Goal: Task Accomplishment & Management: Use online tool/utility

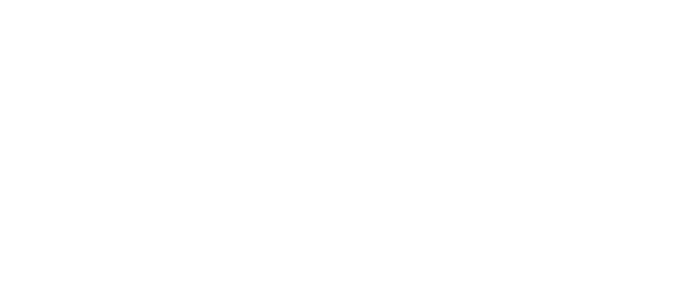
click at [603, 0] on html at bounding box center [336, 0] width 673 height 0
click at [628, 0] on html at bounding box center [336, 0] width 673 height 0
click at [624, 0] on html at bounding box center [336, 0] width 673 height 0
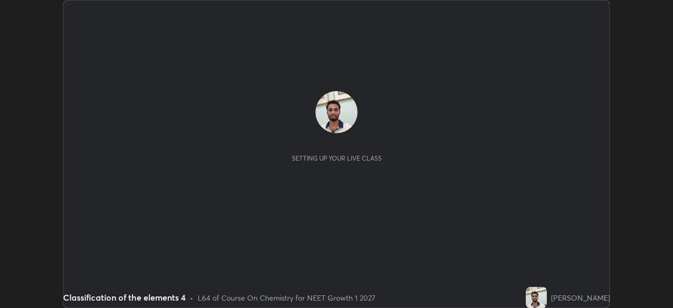
scroll to position [308, 673]
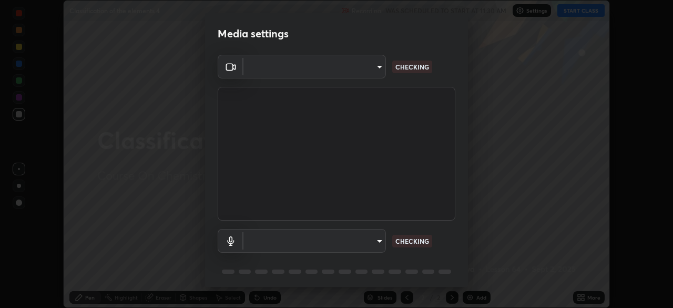
type input "8428e2be8a3e3f13974341e33778a08111258fb38798500ded61d344a6a8a77e"
type input "communications"
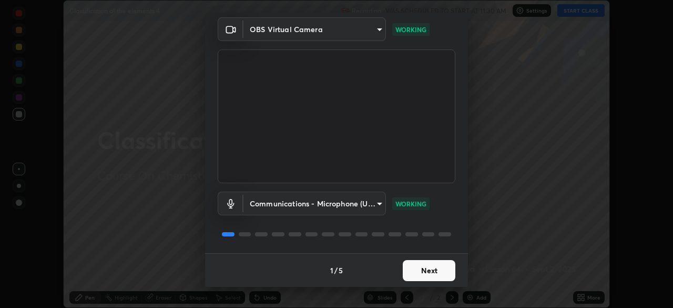
click at [432, 270] on button "Next" at bounding box center [429, 270] width 53 height 21
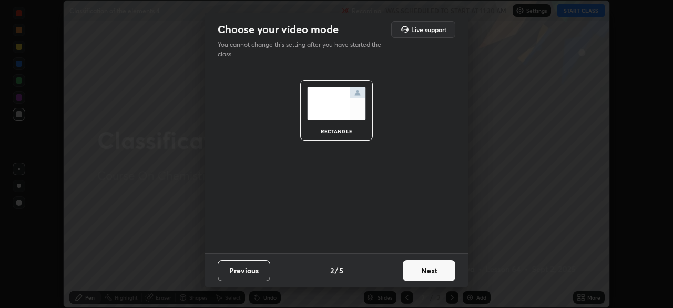
scroll to position [0, 0]
click at [432, 274] on button "Next" at bounding box center [429, 270] width 53 height 21
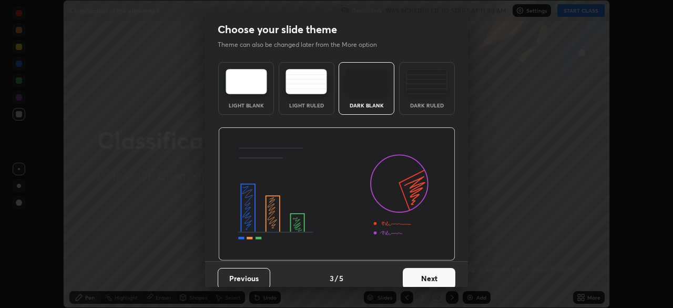
click at [433, 275] on button "Next" at bounding box center [429, 278] width 53 height 21
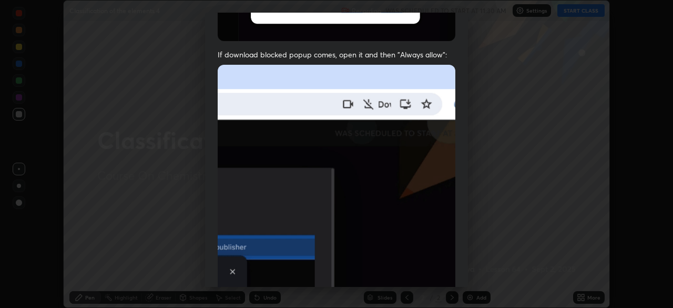
scroll to position [217, 0]
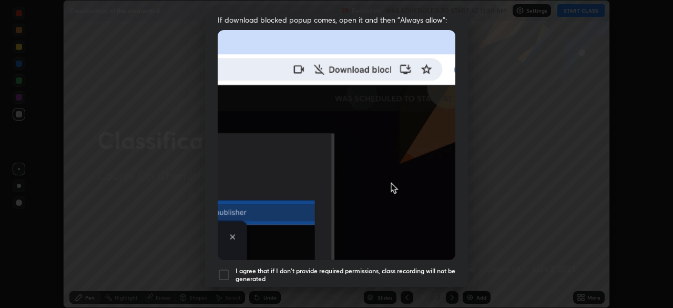
click at [224, 270] on div at bounding box center [224, 274] width 13 height 13
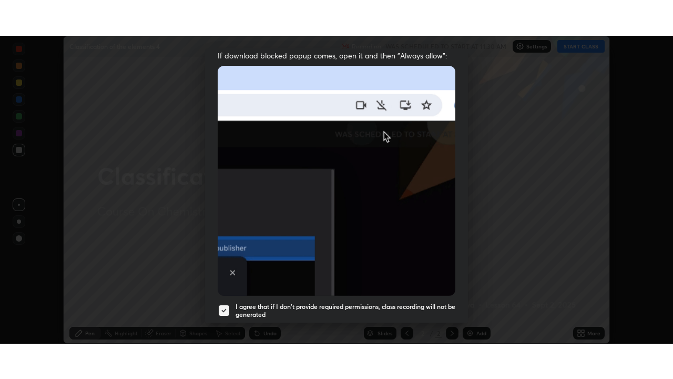
scroll to position [252, 0]
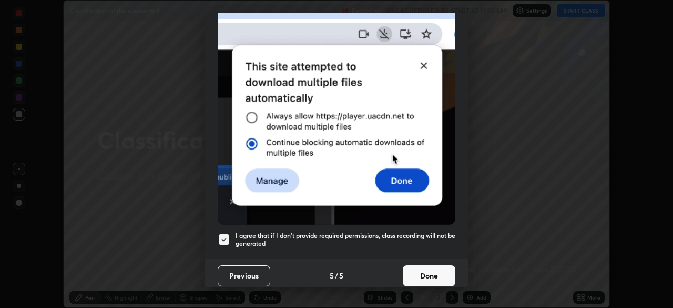
click at [437, 267] on button "Done" at bounding box center [429, 275] width 53 height 21
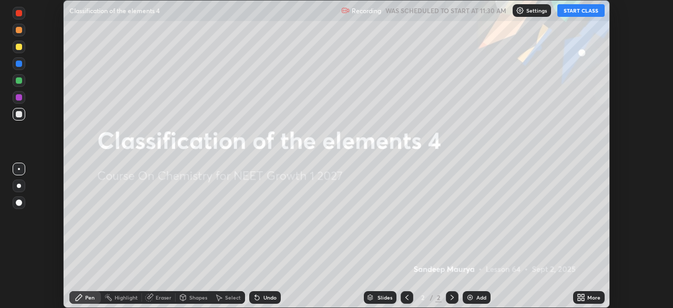
click at [587, 12] on button "START CLASS" at bounding box center [581, 10] width 47 height 13
click at [583, 297] on icon at bounding box center [581, 297] width 8 height 8
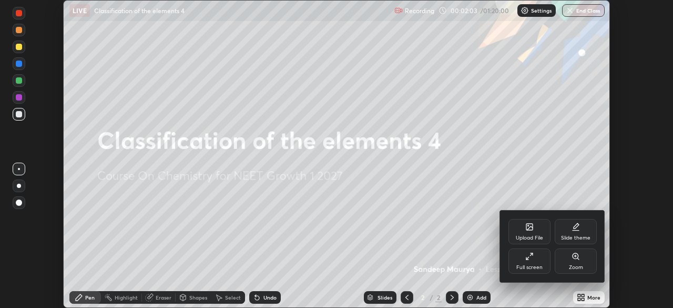
click at [539, 261] on div "Full screen" at bounding box center [530, 260] width 42 height 25
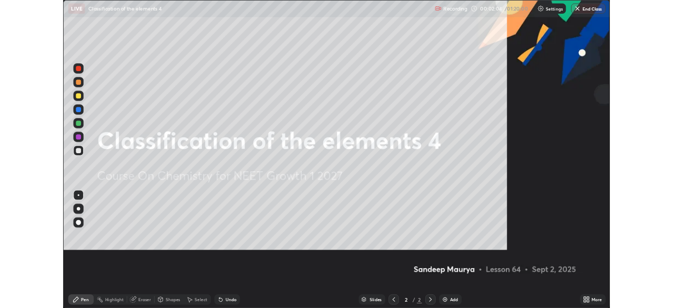
scroll to position [379, 673]
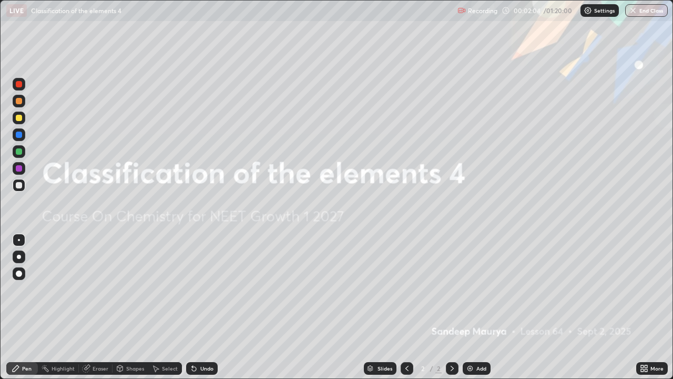
click at [469, 307] on img at bounding box center [470, 368] width 8 height 8
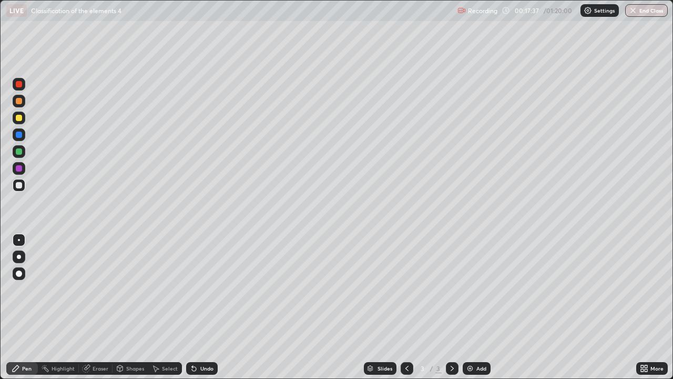
click at [467, 307] on img at bounding box center [470, 368] width 8 height 8
click at [263, 307] on div "Slides 4 / 4 Add" at bounding box center [427, 368] width 419 height 21
click at [260, 307] on div "Slides 4 / 4 Add" at bounding box center [427, 368] width 419 height 21
click at [470, 307] on img at bounding box center [470, 368] width 8 height 8
click at [21, 103] on div at bounding box center [19, 101] width 6 height 6
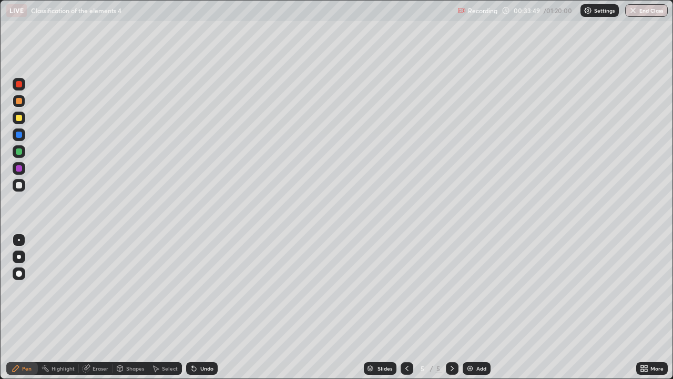
click at [202, 307] on div "Undo" at bounding box center [206, 368] width 13 height 5
click at [200, 307] on div "Undo" at bounding box center [206, 368] width 13 height 5
click at [463, 307] on div "Add" at bounding box center [477, 368] width 28 height 13
click at [21, 170] on div at bounding box center [19, 168] width 6 height 6
click at [406, 307] on div at bounding box center [407, 368] width 13 height 21
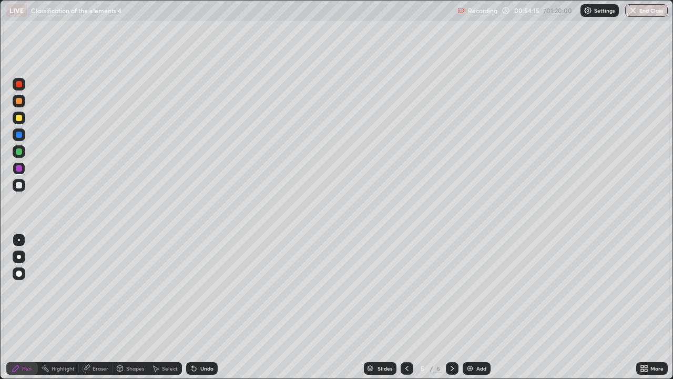
click at [450, 307] on icon at bounding box center [452, 368] width 8 height 8
click at [470, 307] on img at bounding box center [470, 368] width 8 height 8
click at [16, 187] on div at bounding box center [19, 185] width 6 height 6
click at [472, 307] on img at bounding box center [470, 368] width 8 height 8
click at [21, 102] on div at bounding box center [19, 101] width 6 height 6
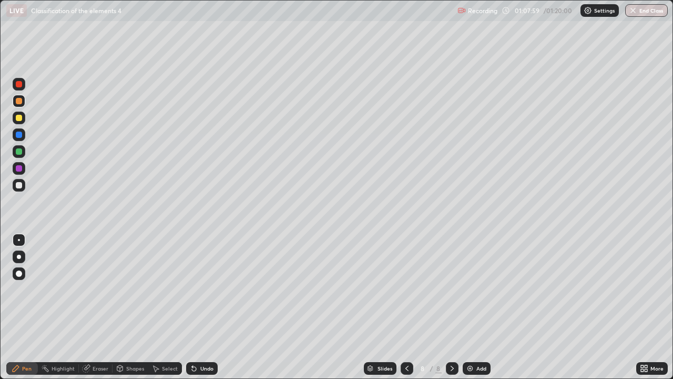
click at [19, 170] on div at bounding box center [19, 168] width 6 height 6
click at [21, 187] on div at bounding box center [19, 185] width 6 height 6
click at [632, 12] on img "button" at bounding box center [633, 10] width 8 height 8
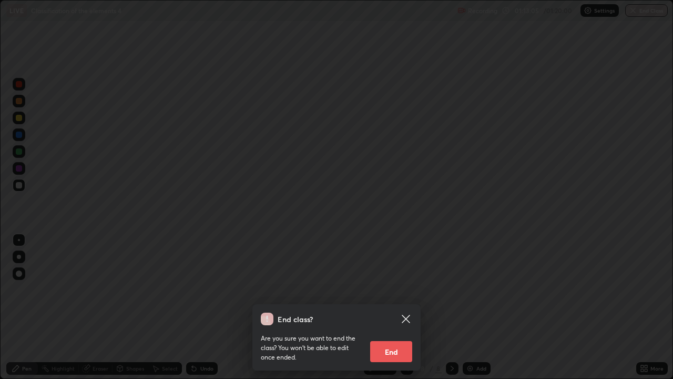
click at [386, 307] on button "End" at bounding box center [391, 351] width 42 height 21
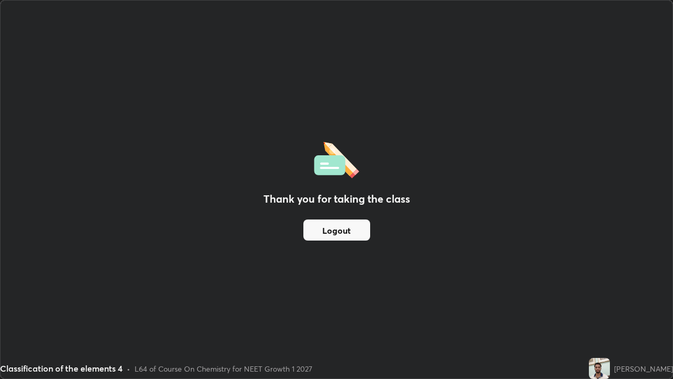
click at [431, 268] on div "Thank you for taking the class Logout" at bounding box center [337, 190] width 672 height 378
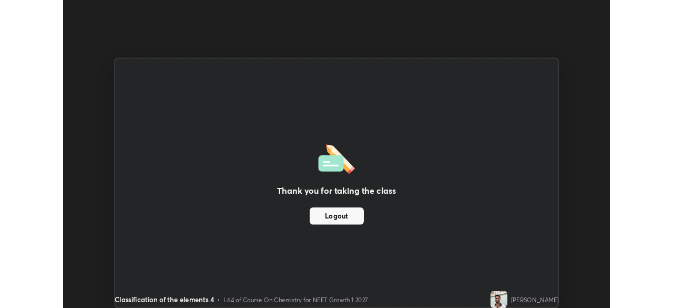
scroll to position [52296, 51930]
